Goal: Task Accomplishment & Management: Use online tool/utility

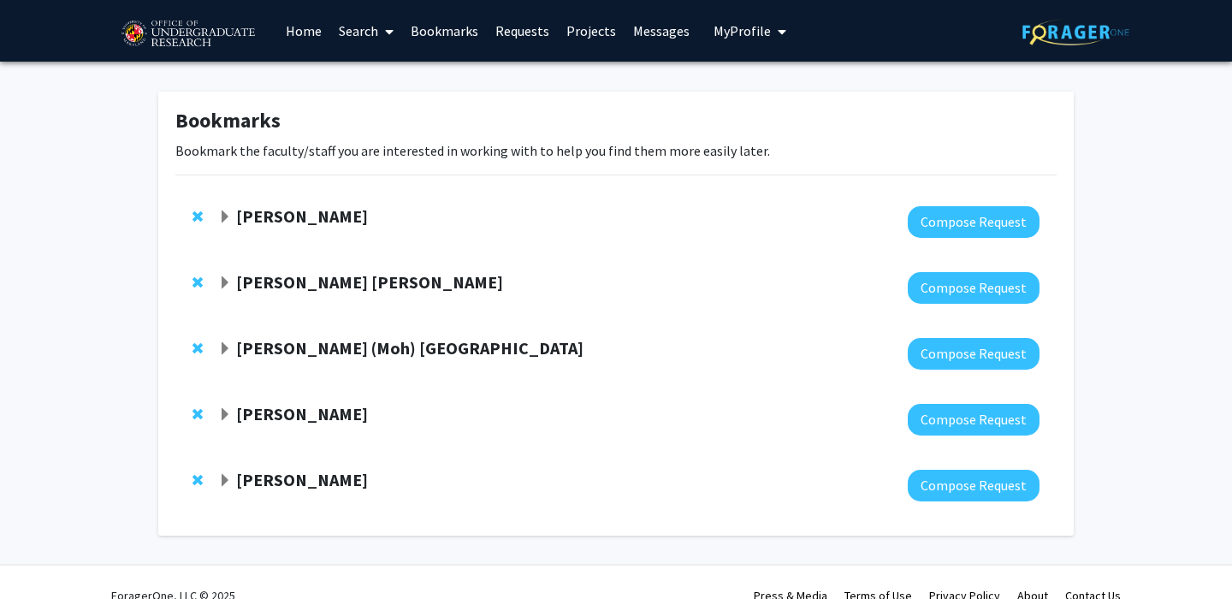
scroll to position [27, 0]
click at [969, 212] on button "Compose Request" at bounding box center [974, 222] width 132 height 32
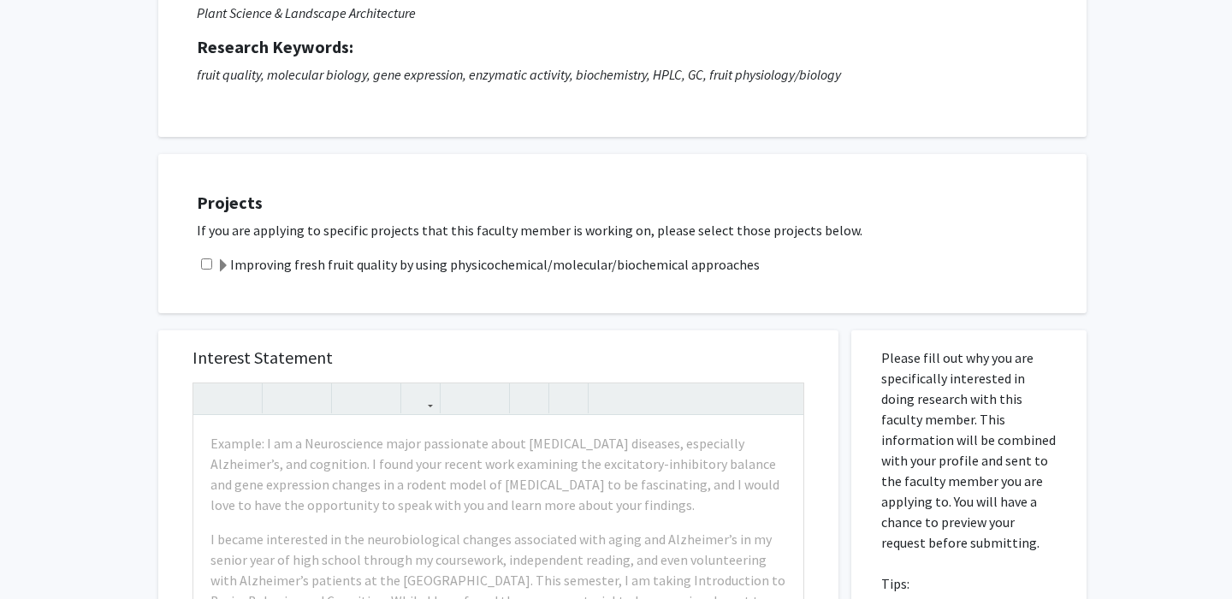
scroll to position [171, 0]
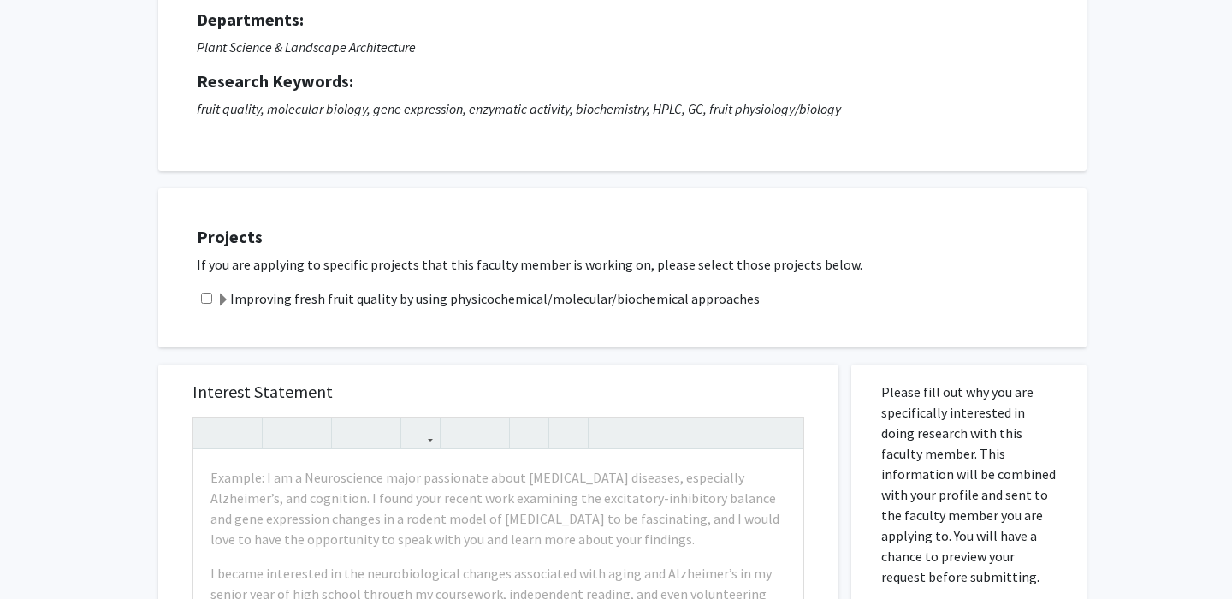
click at [211, 304] on div "Improving fresh fruit quality by using physicochemical/molecular/biochemical ap…" at bounding box center [633, 298] width 873 height 21
click at [204, 291] on div "Improving fresh fruit quality by using physicochemical/molecular/biochemical ap…" at bounding box center [633, 298] width 873 height 21
click at [204, 293] on input "checkbox" at bounding box center [206, 298] width 11 height 11
checkbox input "true"
click at [198, 288] on div "Improving fresh fruit quality by using physicochemical/molecular/biochemical ap…" at bounding box center [633, 298] width 873 height 21
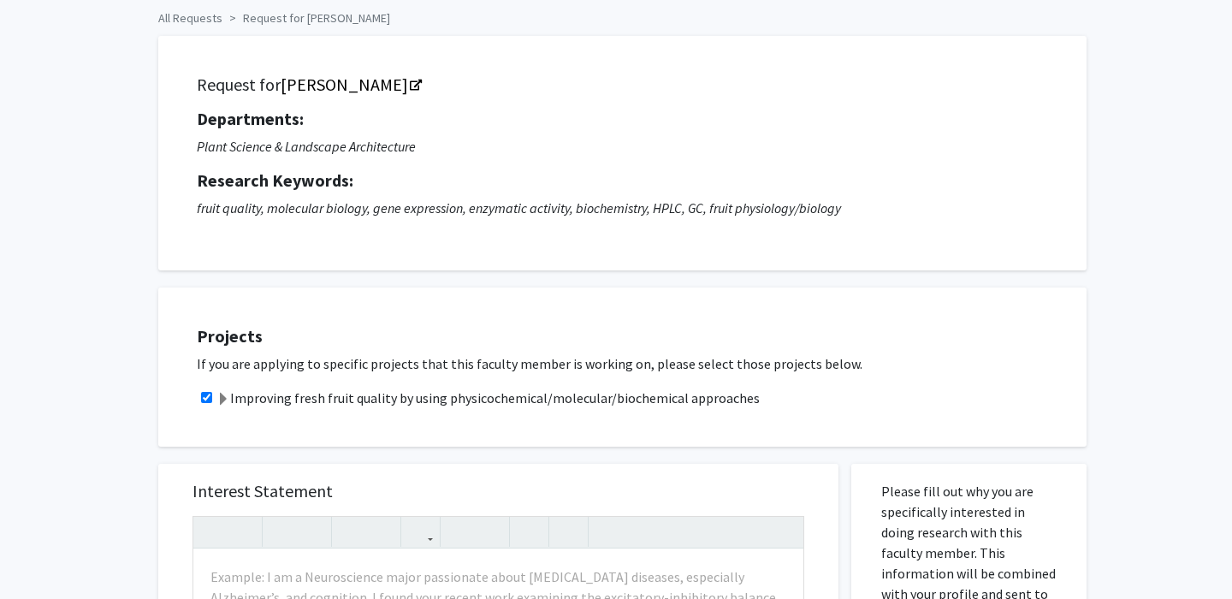
scroll to position [0, 0]
